Goal: Information Seeking & Learning: Understand process/instructions

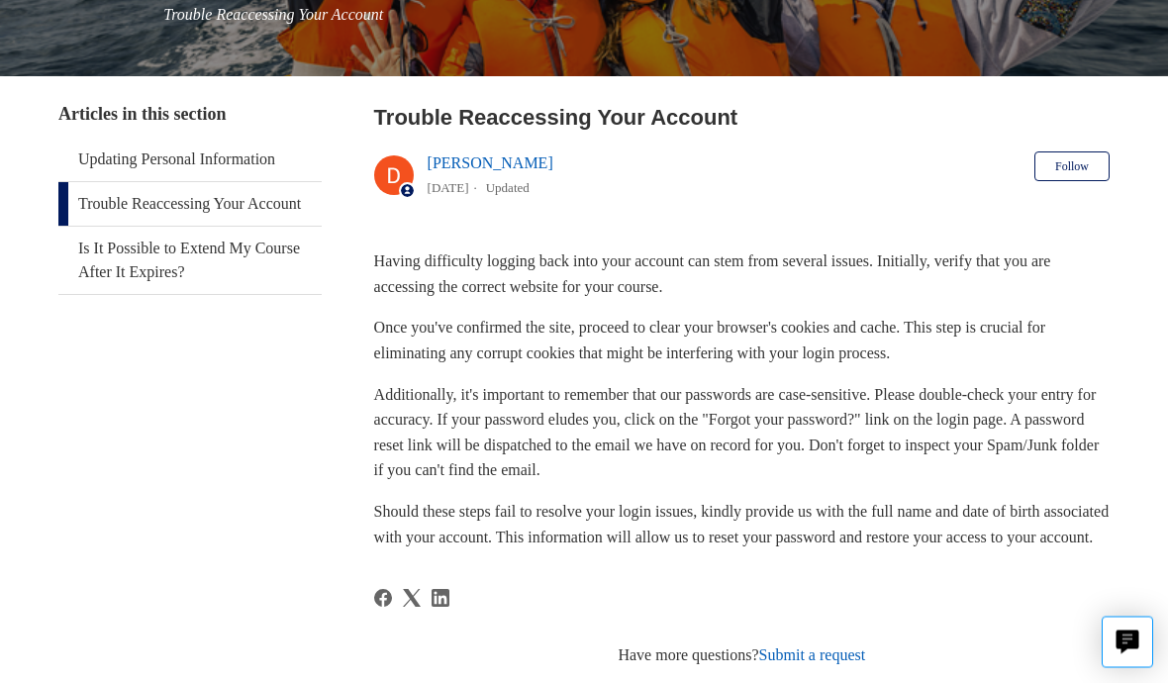
scroll to position [289, 0]
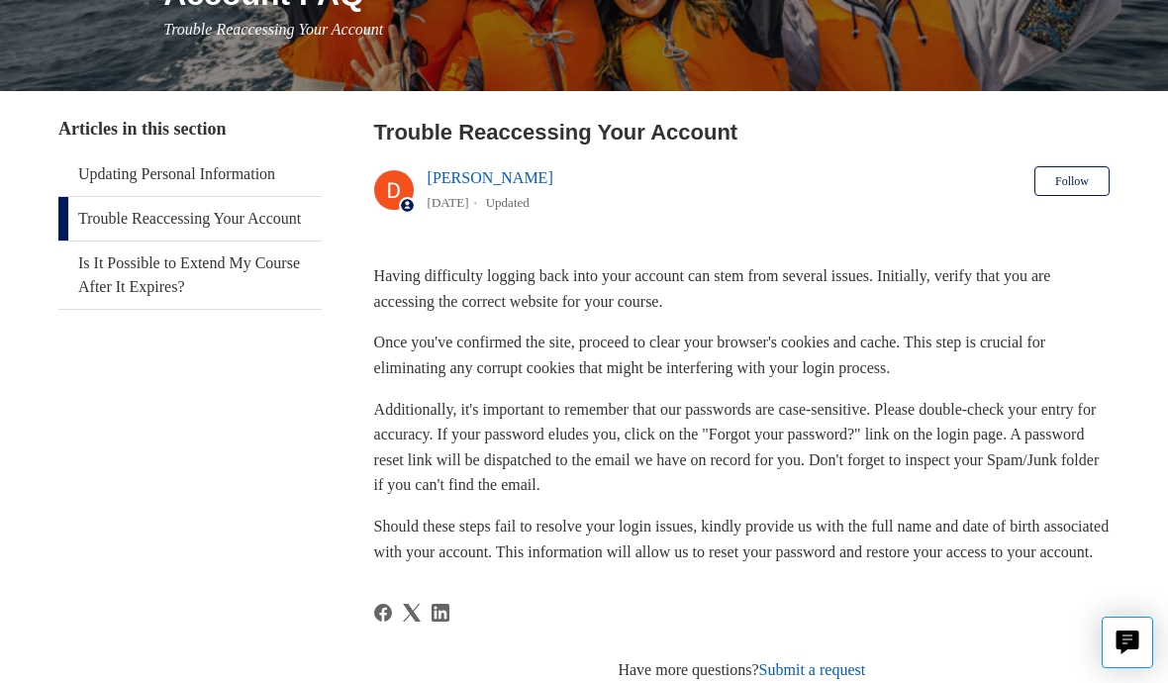
click at [420, 534] on p "Should these steps fail to resolve your login issues, kindly provide us with th…" at bounding box center [741, 539] width 735 height 50
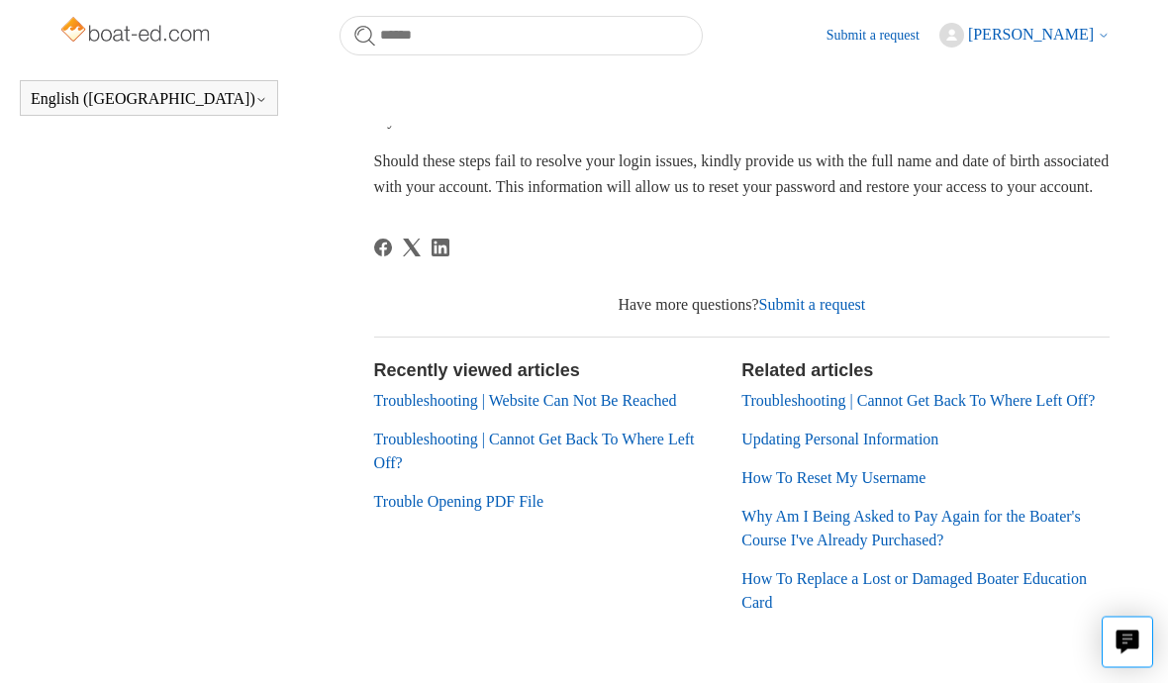
scroll to position [625, 0]
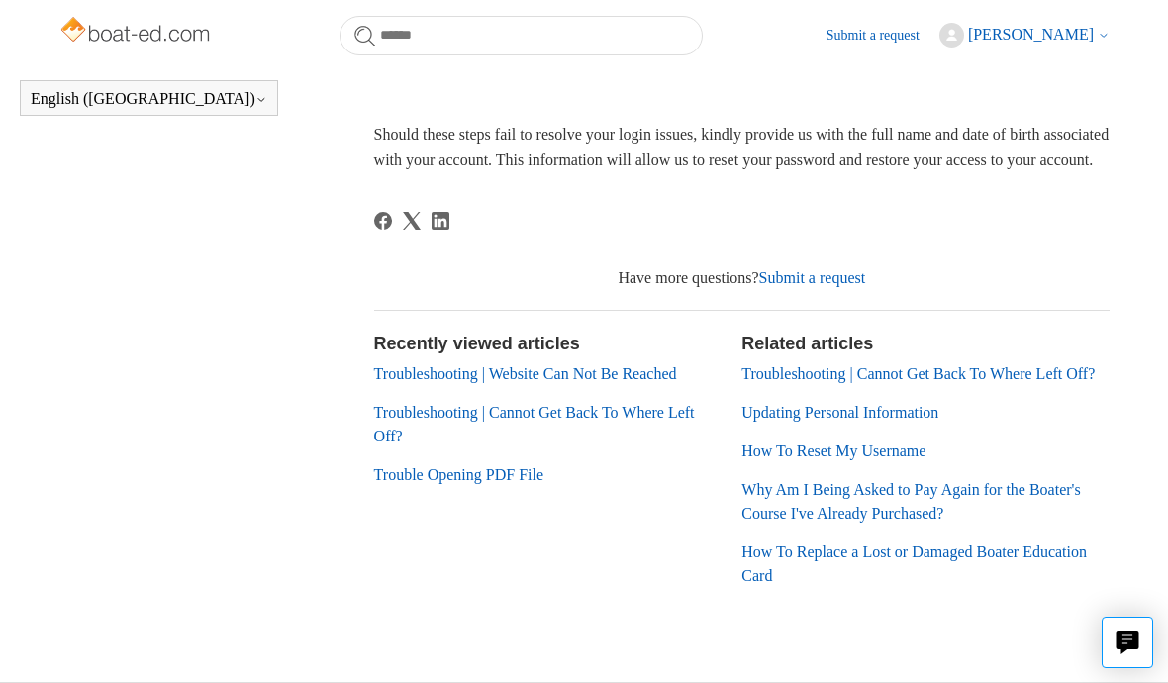
click at [394, 430] on link "Troubleshooting | Cannot Get Back To Where Left Off?" at bounding box center [534, 424] width 321 height 41
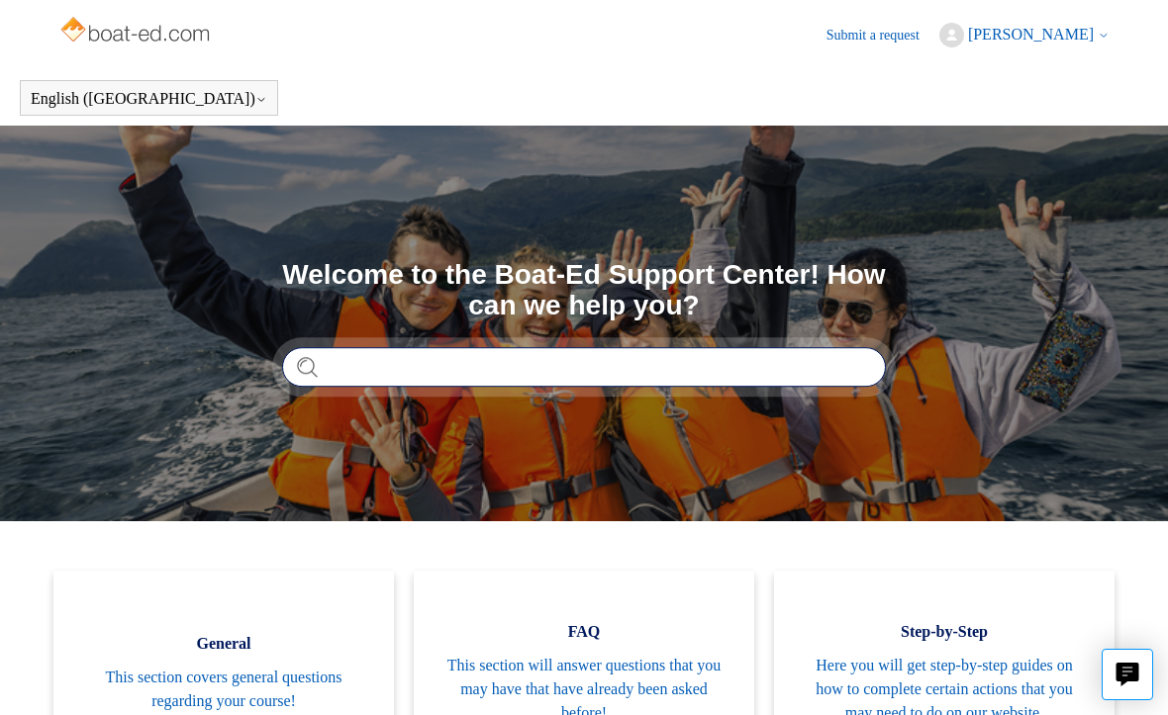
click at [335, 360] on input "Search" at bounding box center [584, 367] width 604 height 40
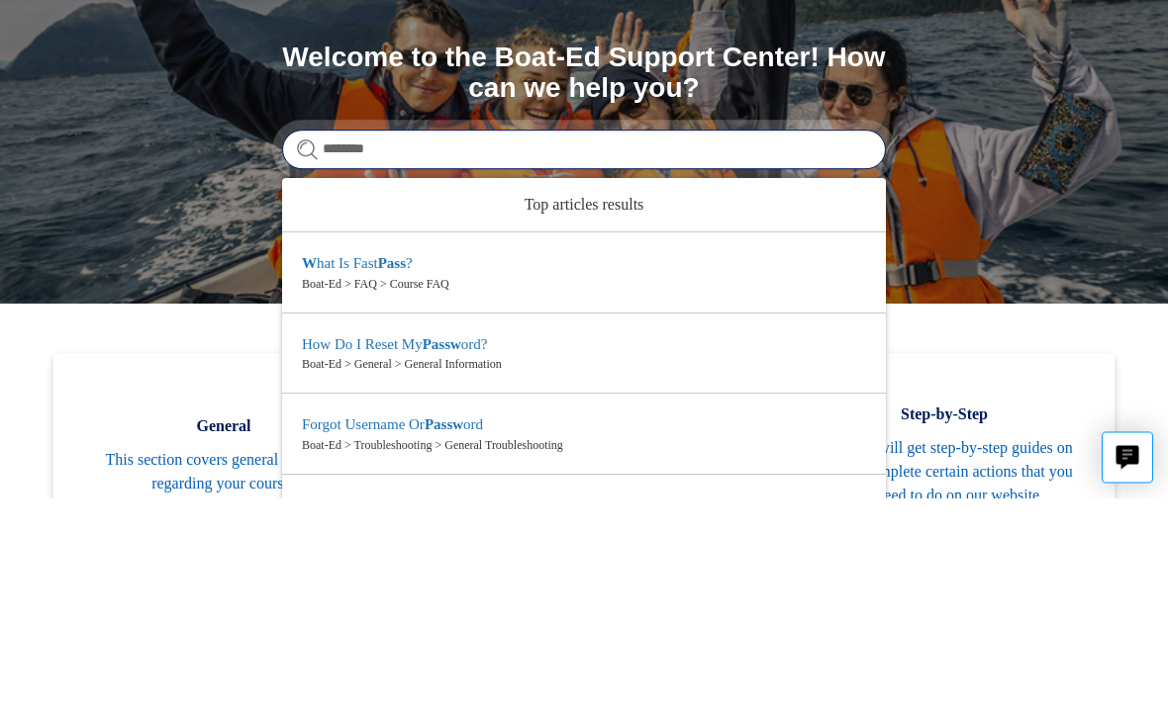
type input "*********"
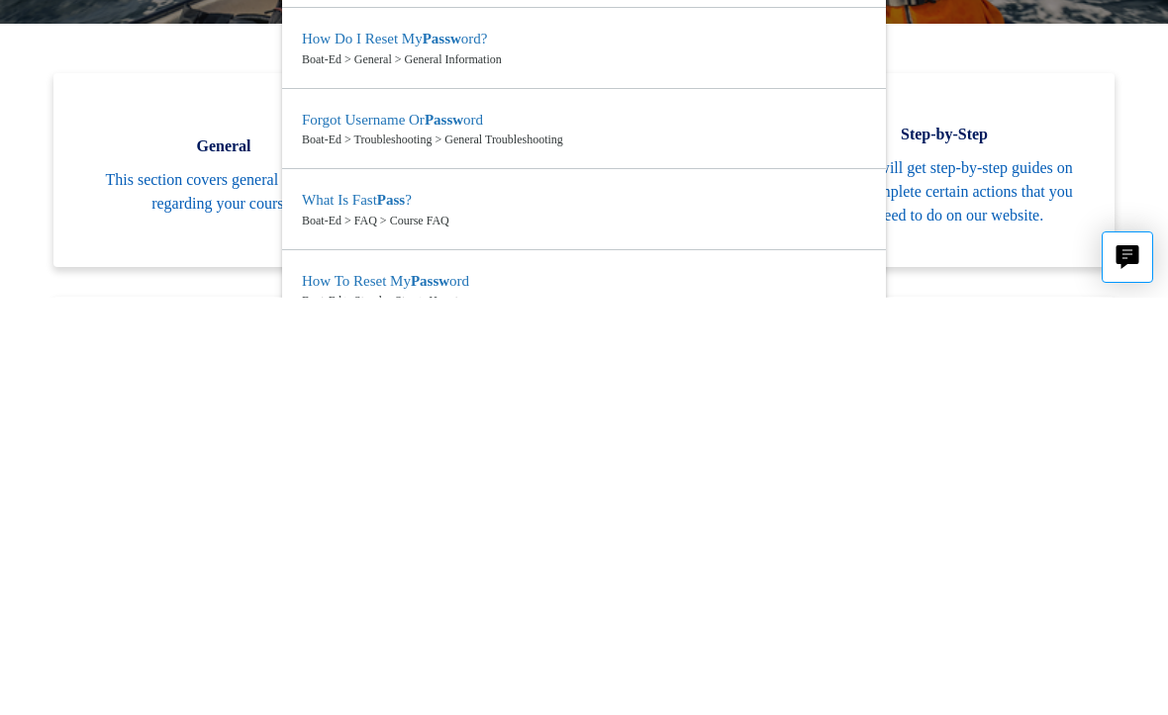
scroll to position [34, 0]
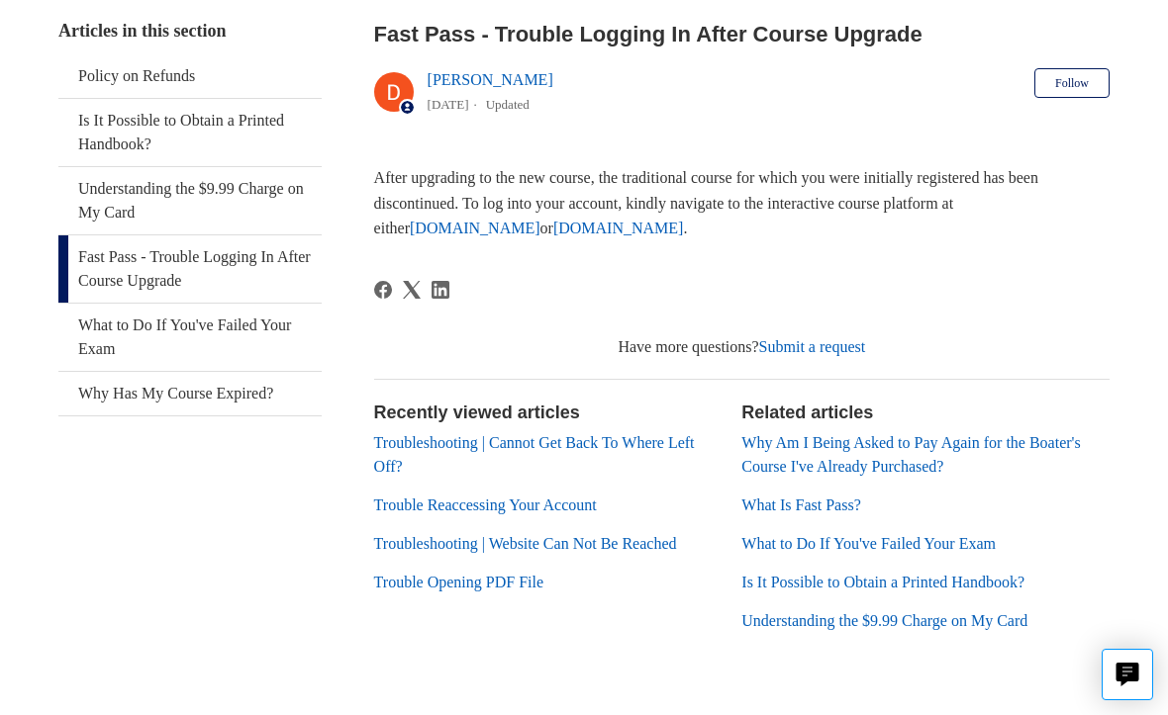
scroll to position [388, 0]
click at [411, 496] on link "Trouble Reaccessing Your Account" at bounding box center [485, 504] width 223 height 17
